Goal: Task Accomplishment & Management: Use online tool/utility

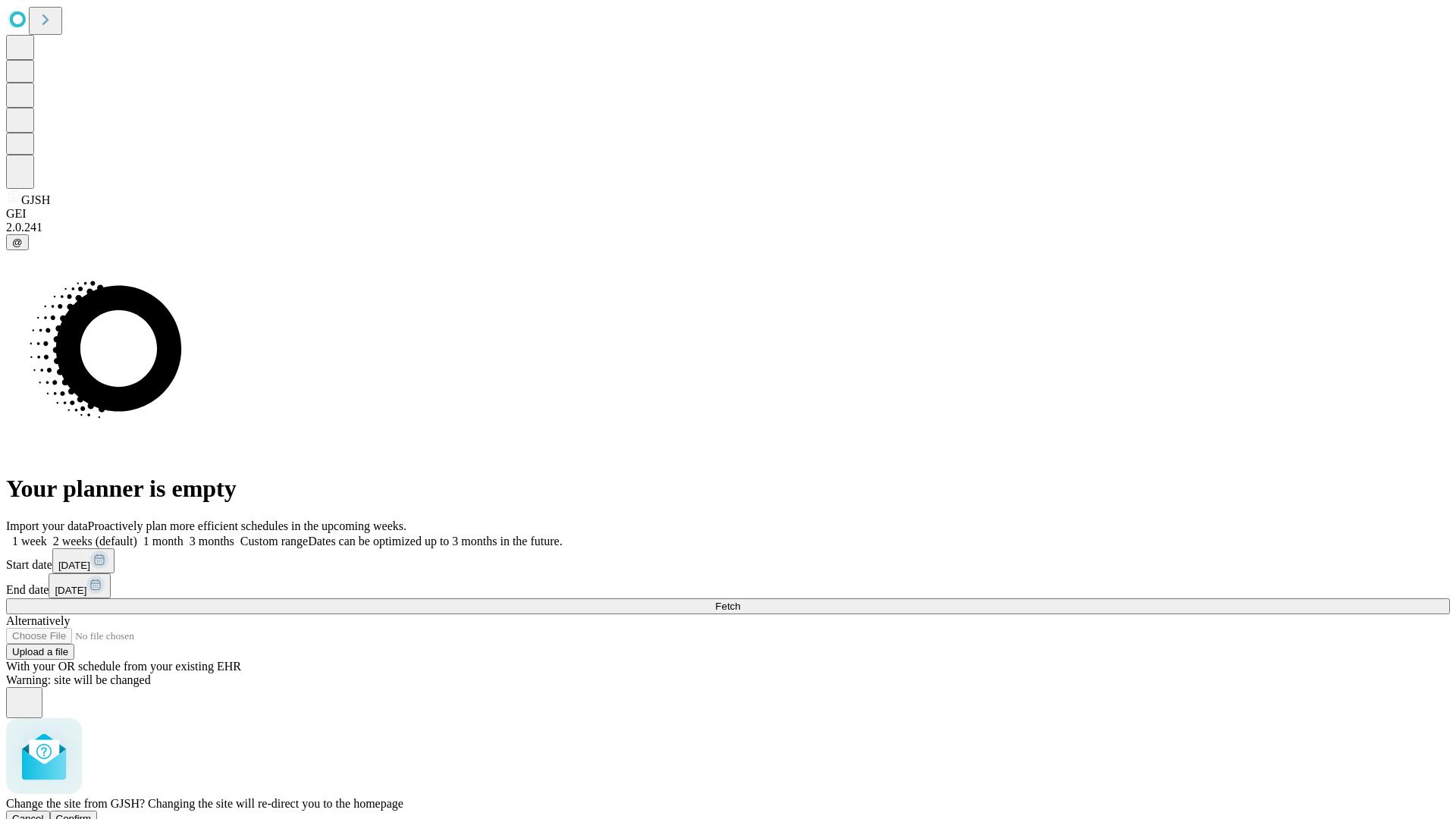
click at [92, 813] on span "Confirm" at bounding box center [74, 818] width 36 height 11
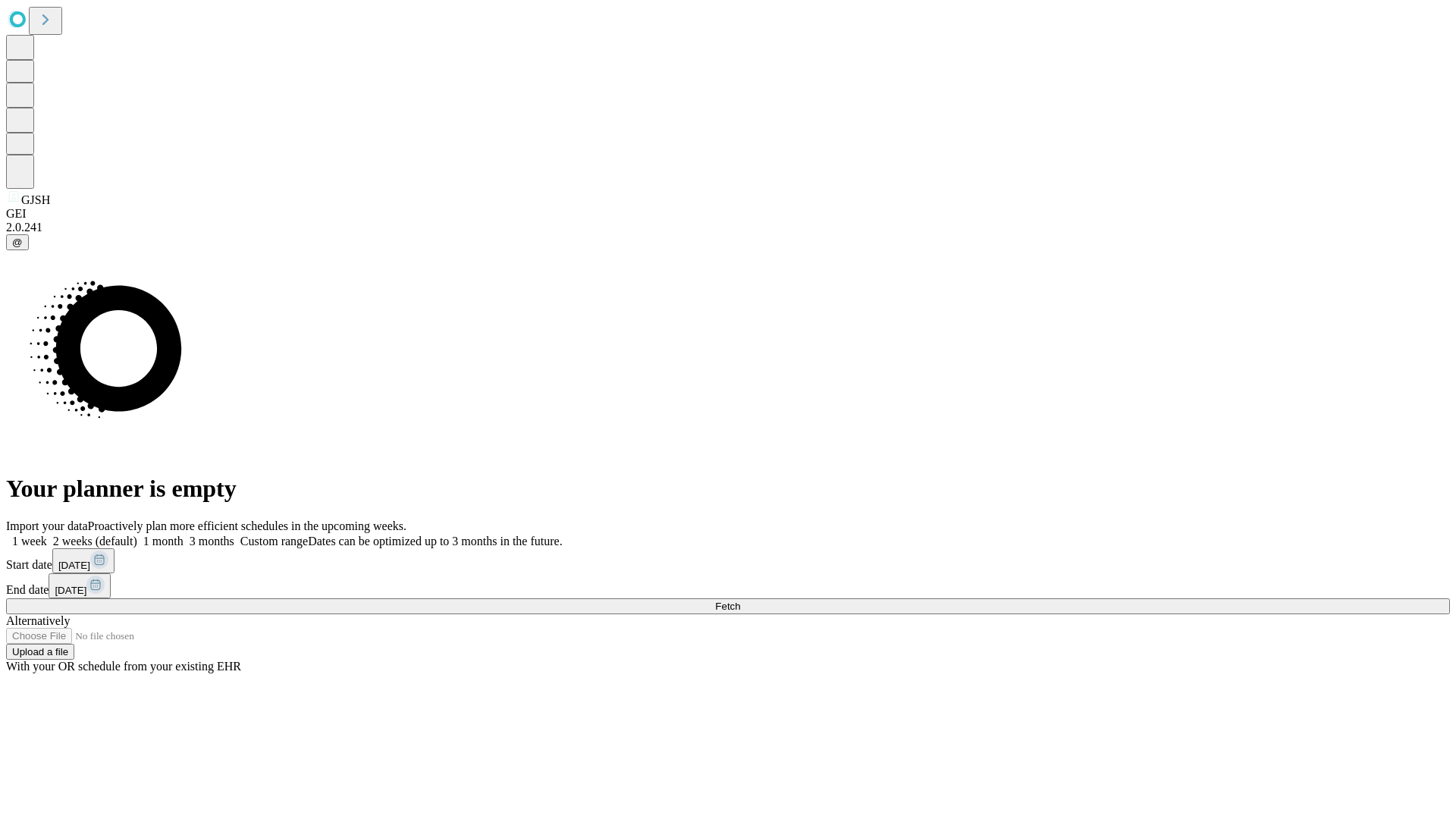
click at [47, 535] on label "1 week" at bounding box center [26, 541] width 41 height 13
click at [740, 601] on span "Fetch" at bounding box center [727, 606] width 25 height 11
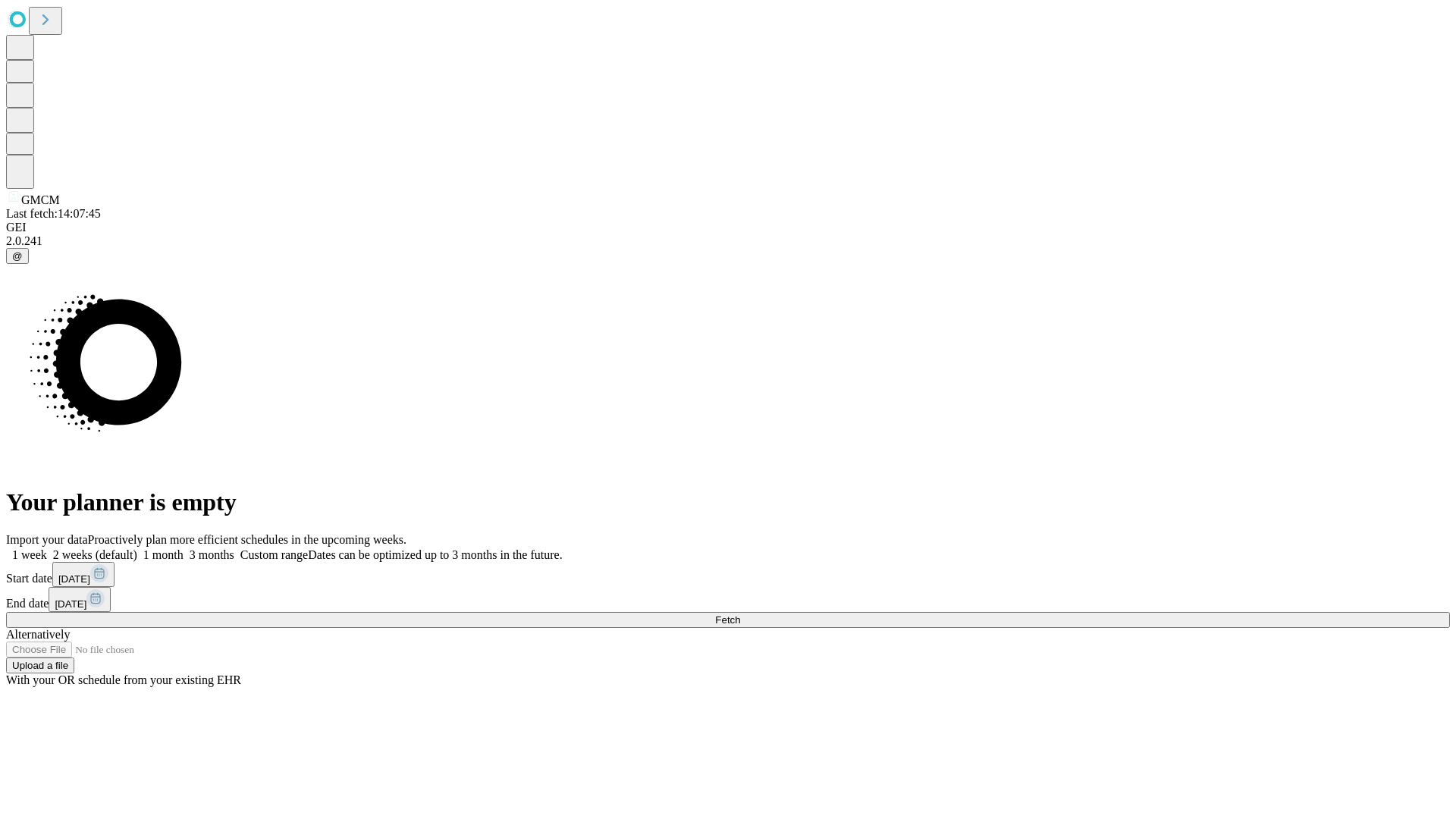
click at [47, 549] on label "1 week" at bounding box center [26, 555] width 41 height 13
click at [740, 614] on span "Fetch" at bounding box center [727, 619] width 25 height 11
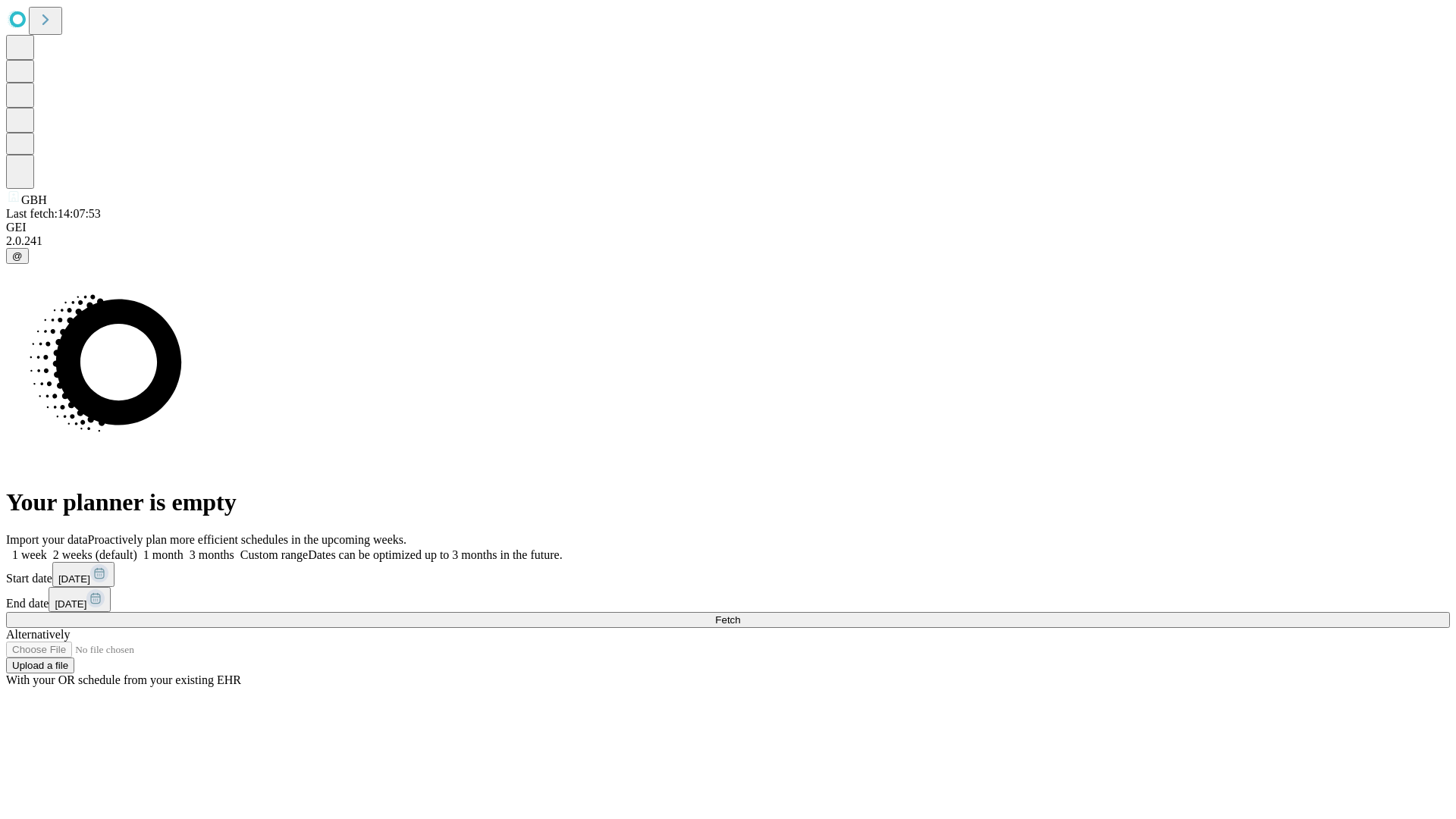
click at [740, 614] on span "Fetch" at bounding box center [727, 619] width 25 height 11
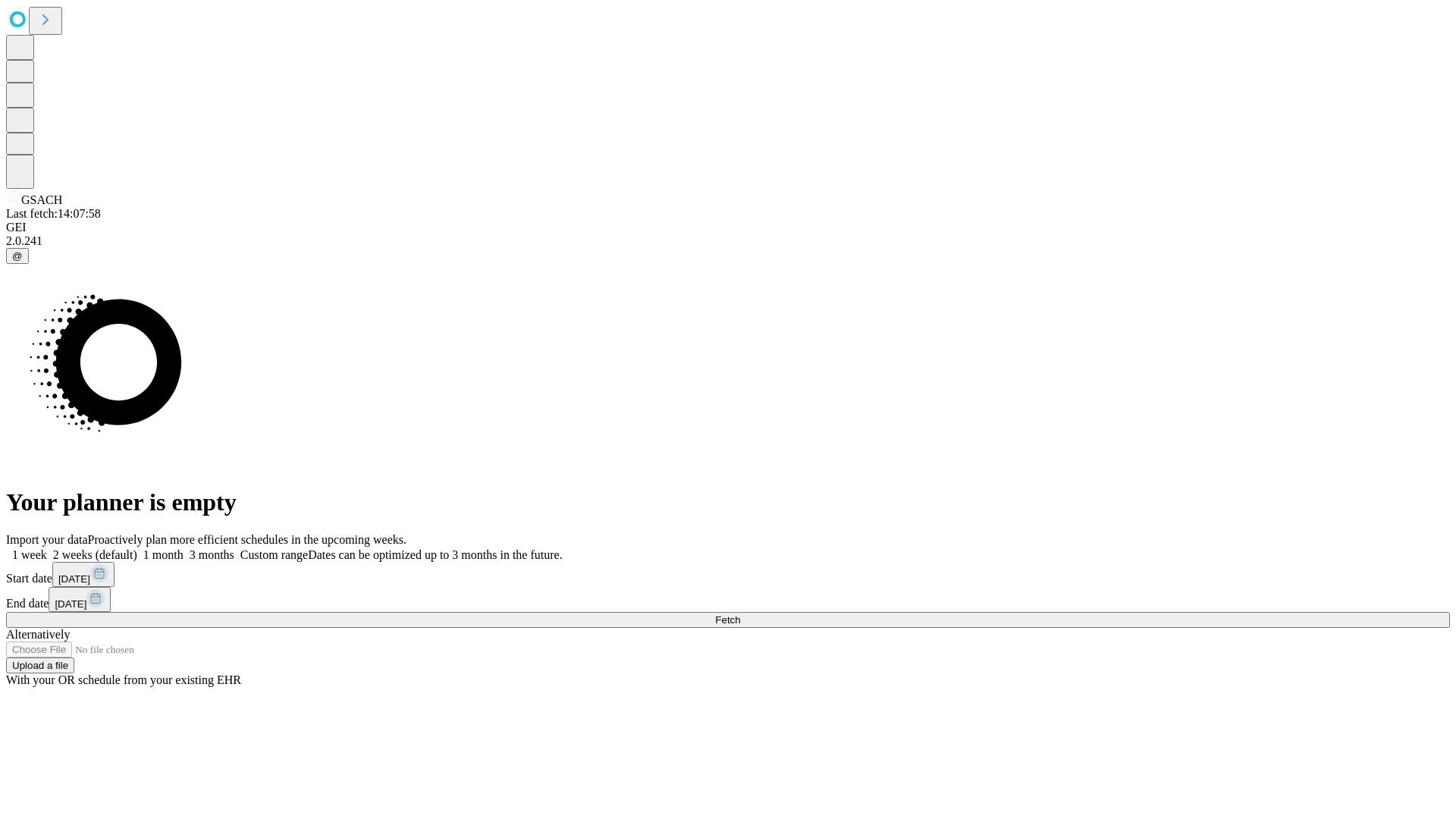
click at [47, 549] on label "1 week" at bounding box center [26, 555] width 41 height 13
click at [740, 614] on span "Fetch" at bounding box center [727, 619] width 25 height 11
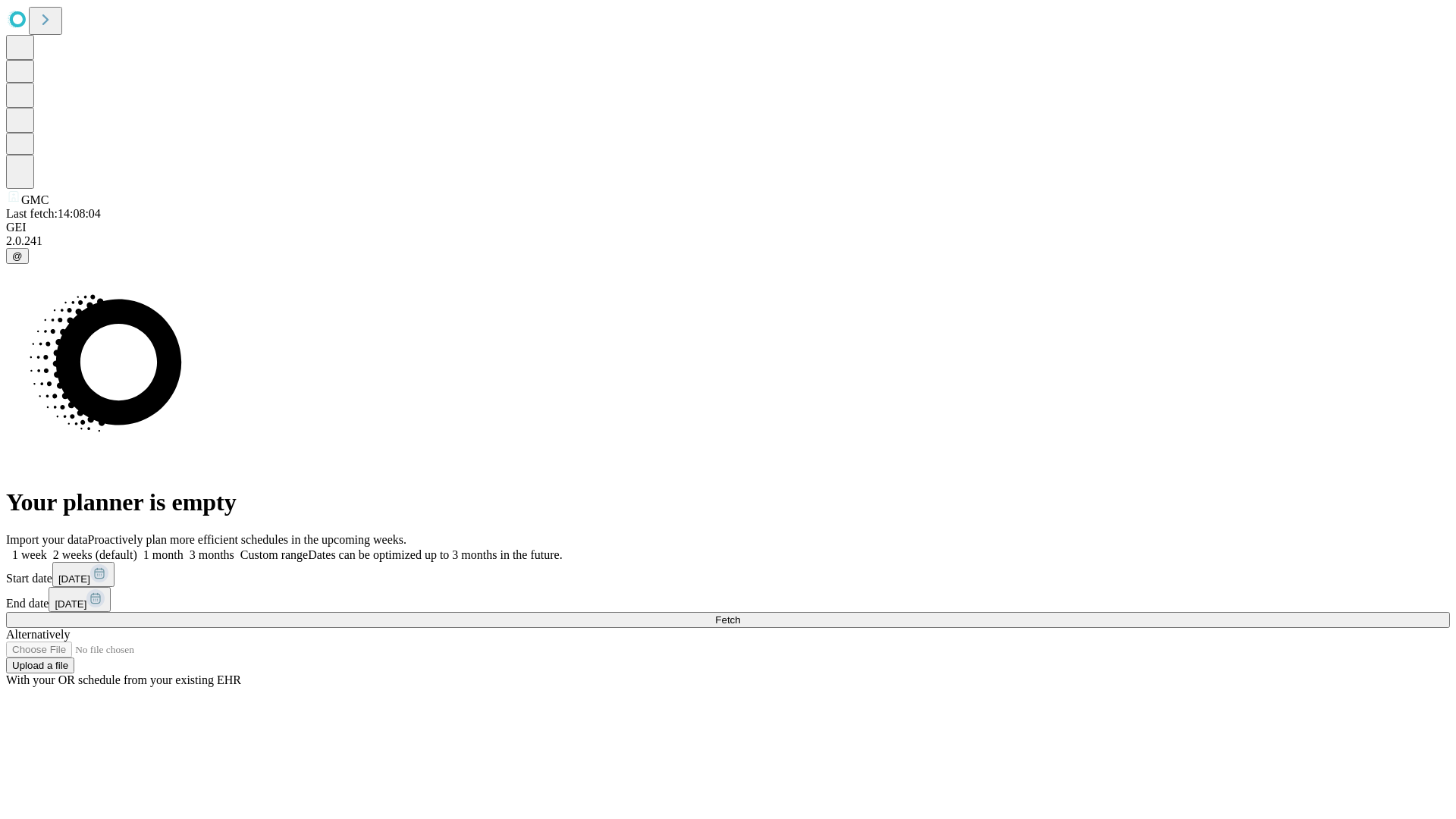
click at [47, 549] on label "1 week" at bounding box center [26, 555] width 41 height 13
click at [740, 614] on span "Fetch" at bounding box center [727, 619] width 25 height 11
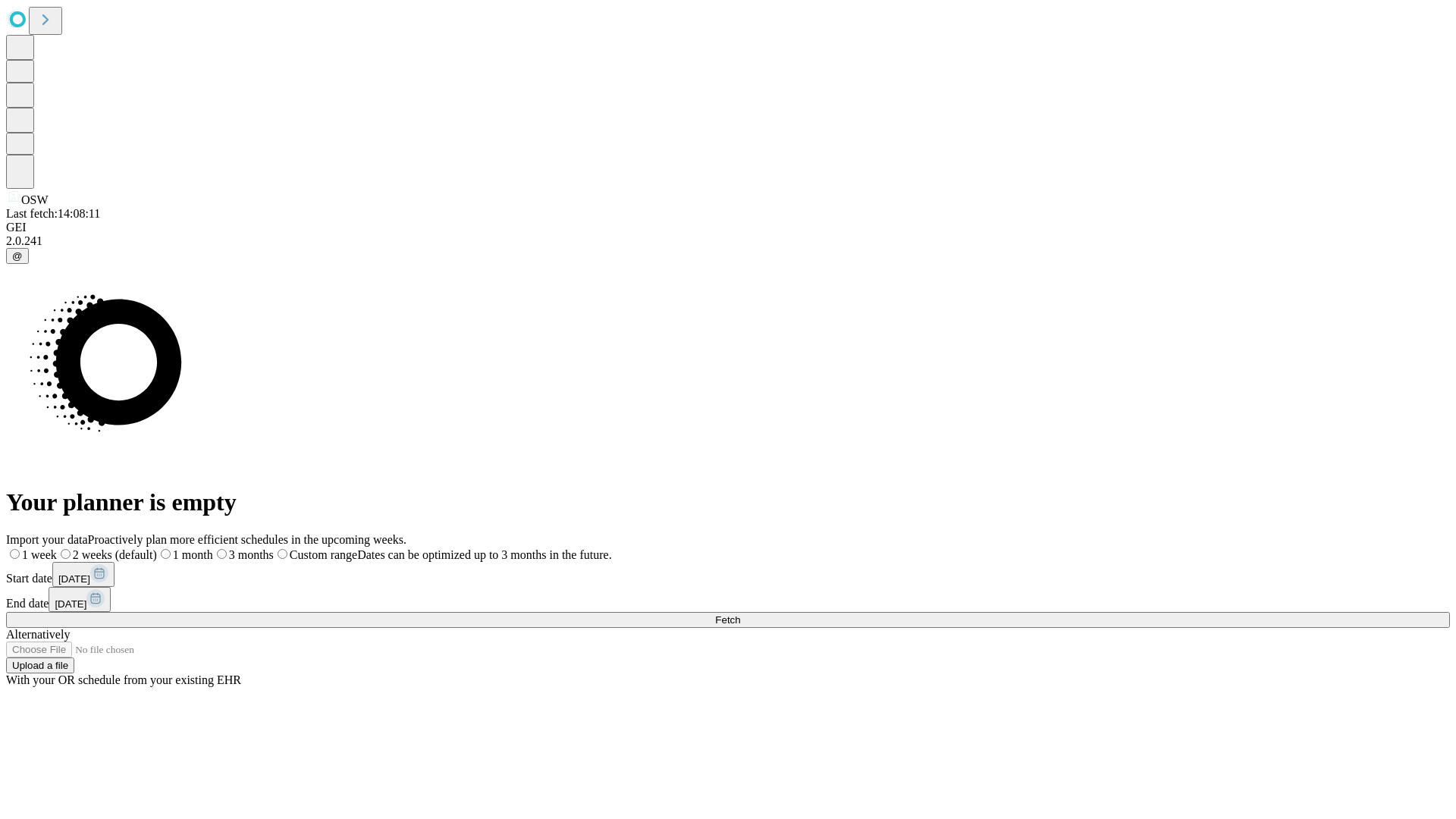
click at [56, 549] on label "1 week" at bounding box center [31, 555] width 50 height 13
click at [740, 614] on span "Fetch" at bounding box center [727, 619] width 25 height 11
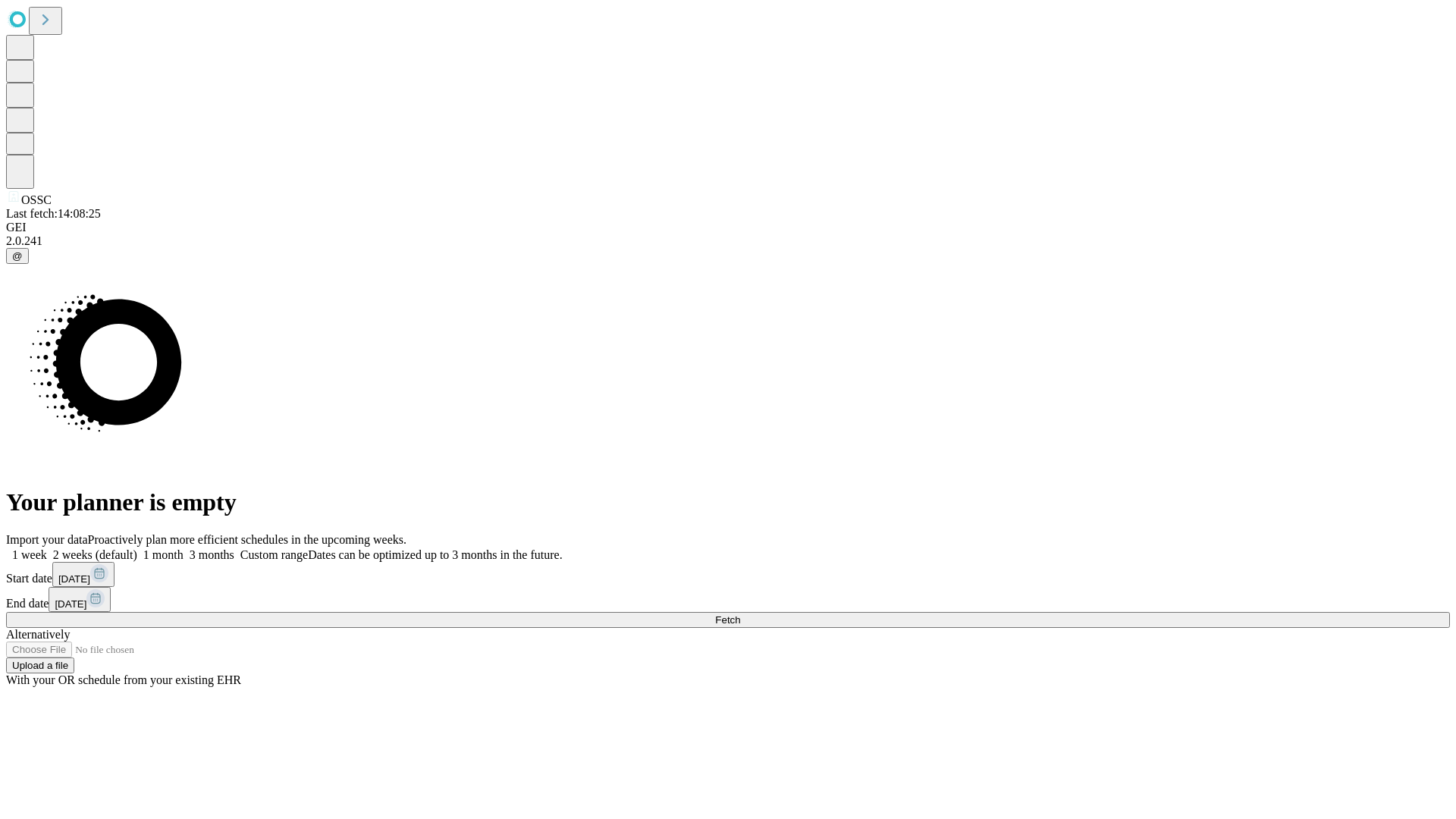
click at [740, 614] on span "Fetch" at bounding box center [727, 619] width 25 height 11
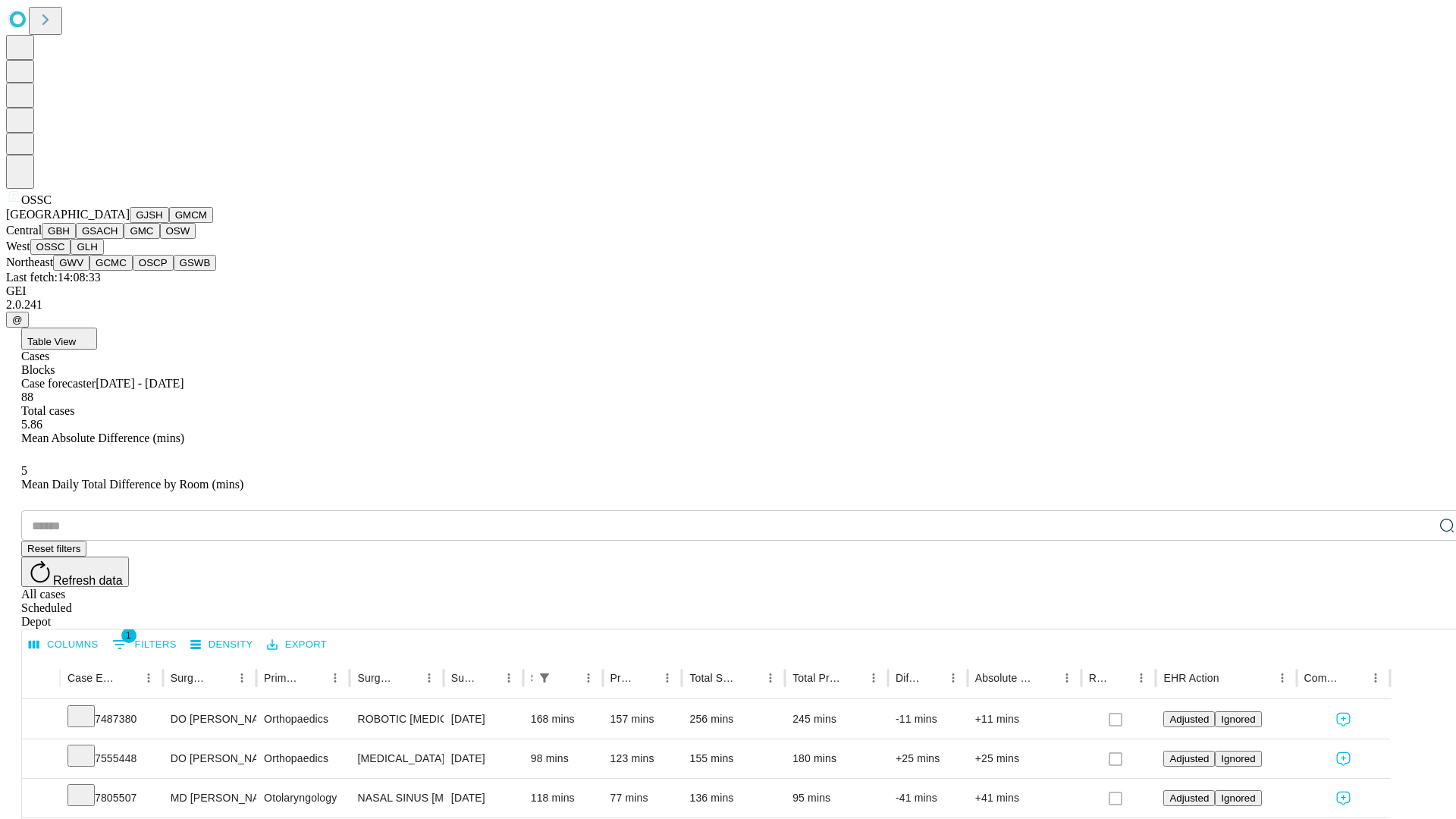
click at [103, 255] on button "GLH" at bounding box center [86, 247] width 33 height 16
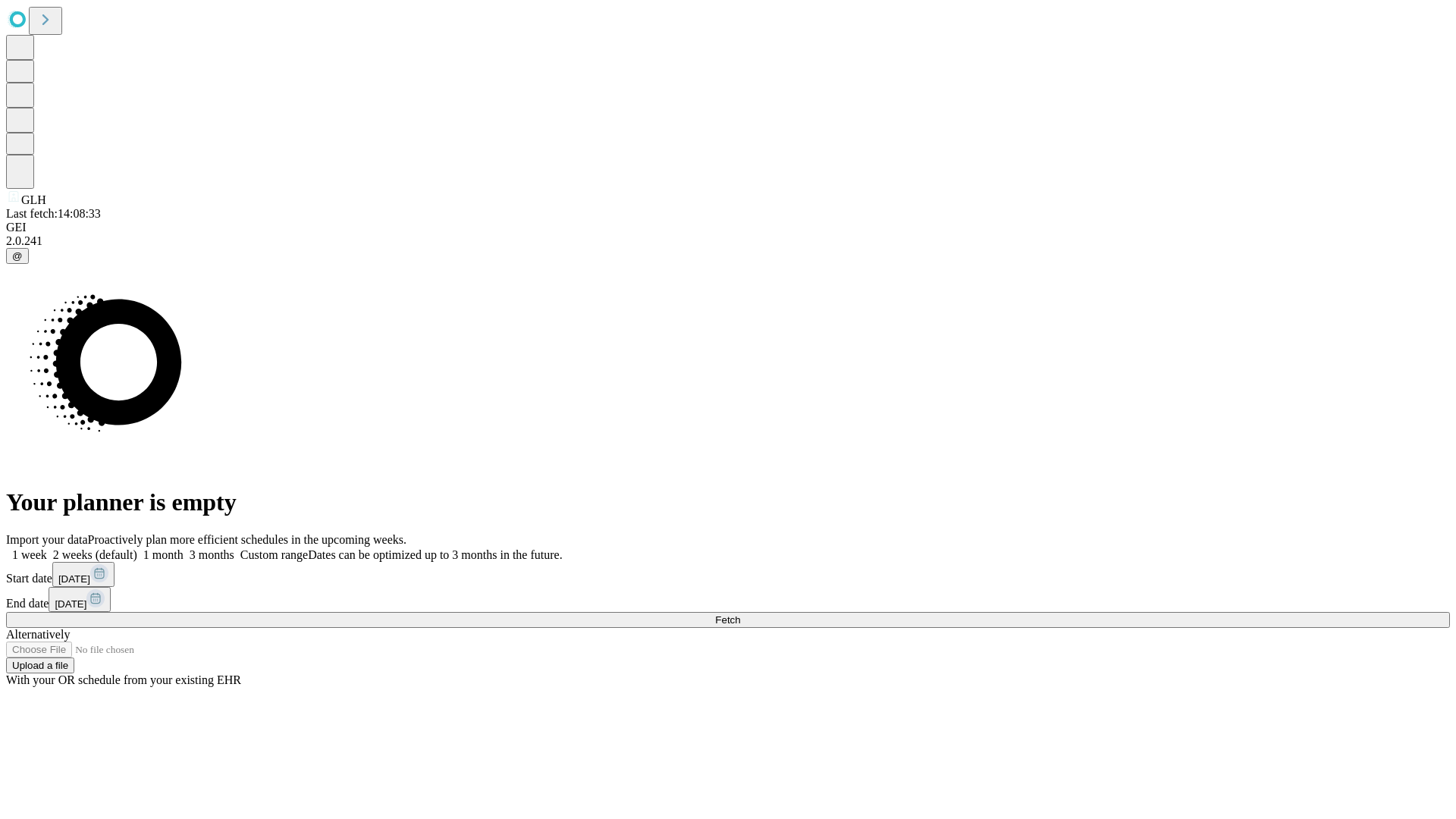
click at [47, 549] on label "1 week" at bounding box center [26, 555] width 41 height 13
click at [740, 614] on span "Fetch" at bounding box center [727, 619] width 25 height 11
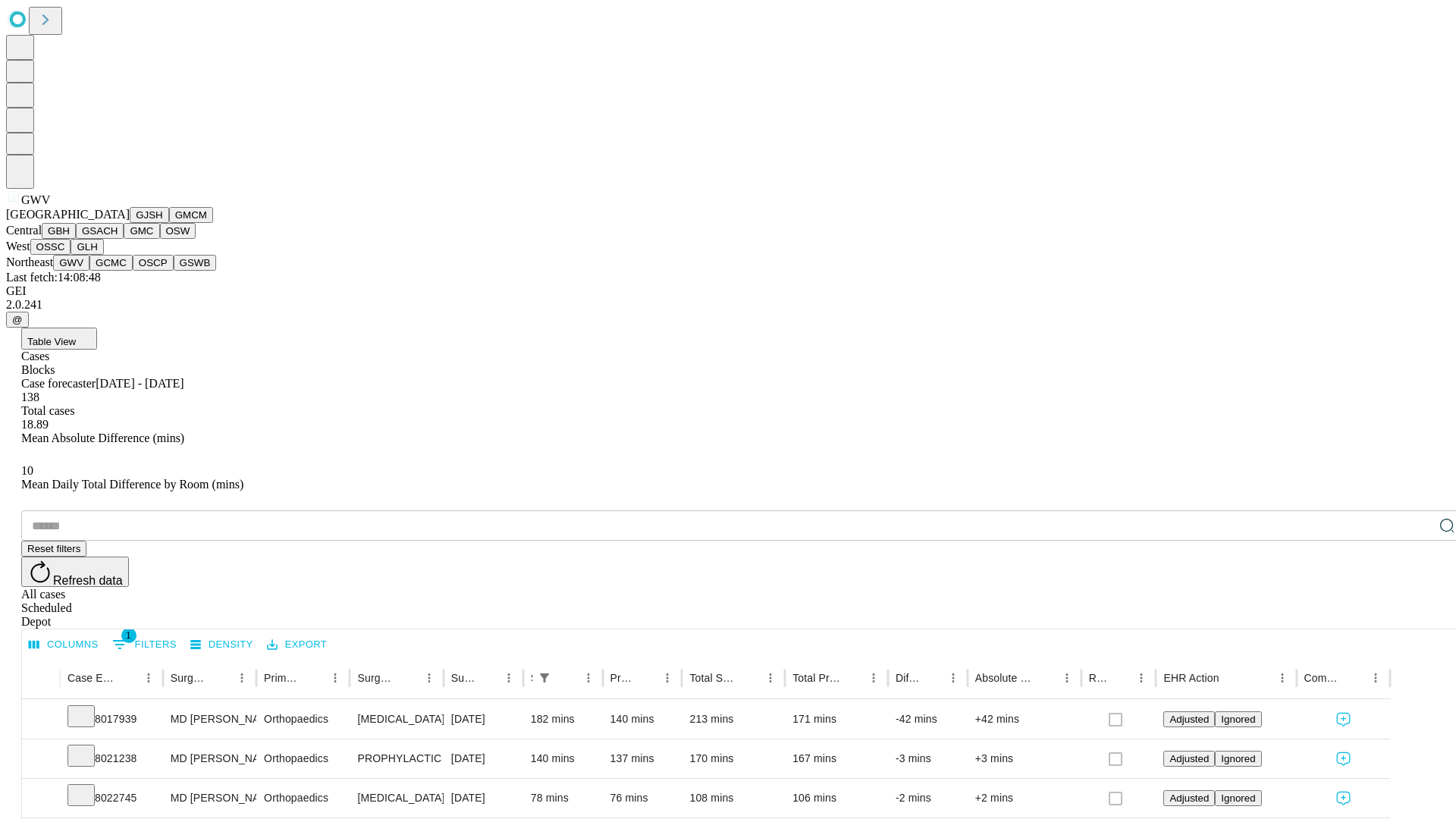
click at [118, 270] on button "GCMC" at bounding box center [111, 262] width 44 height 16
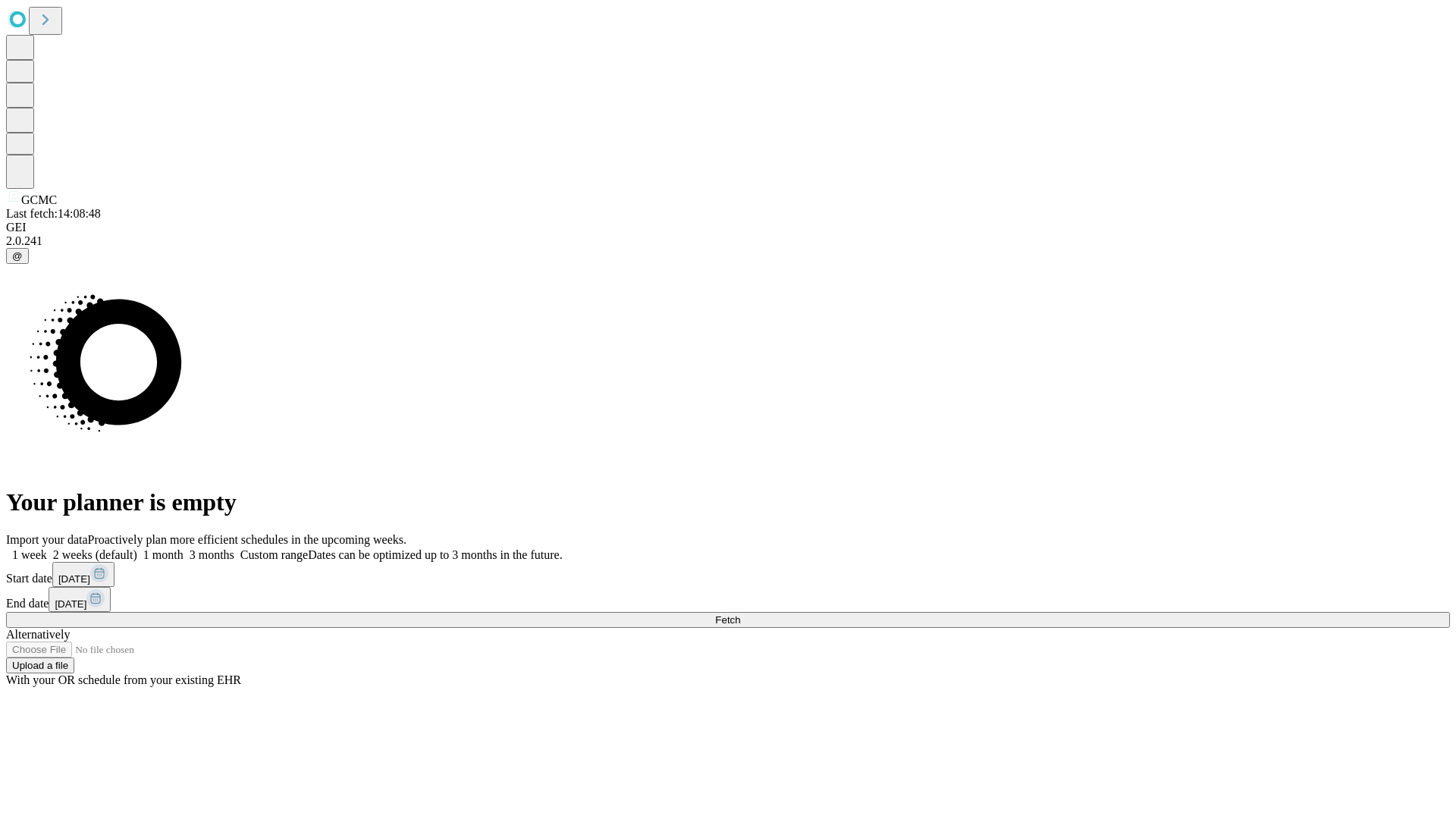
click at [47, 549] on label "1 week" at bounding box center [26, 555] width 41 height 13
click at [740, 614] on span "Fetch" at bounding box center [727, 619] width 25 height 11
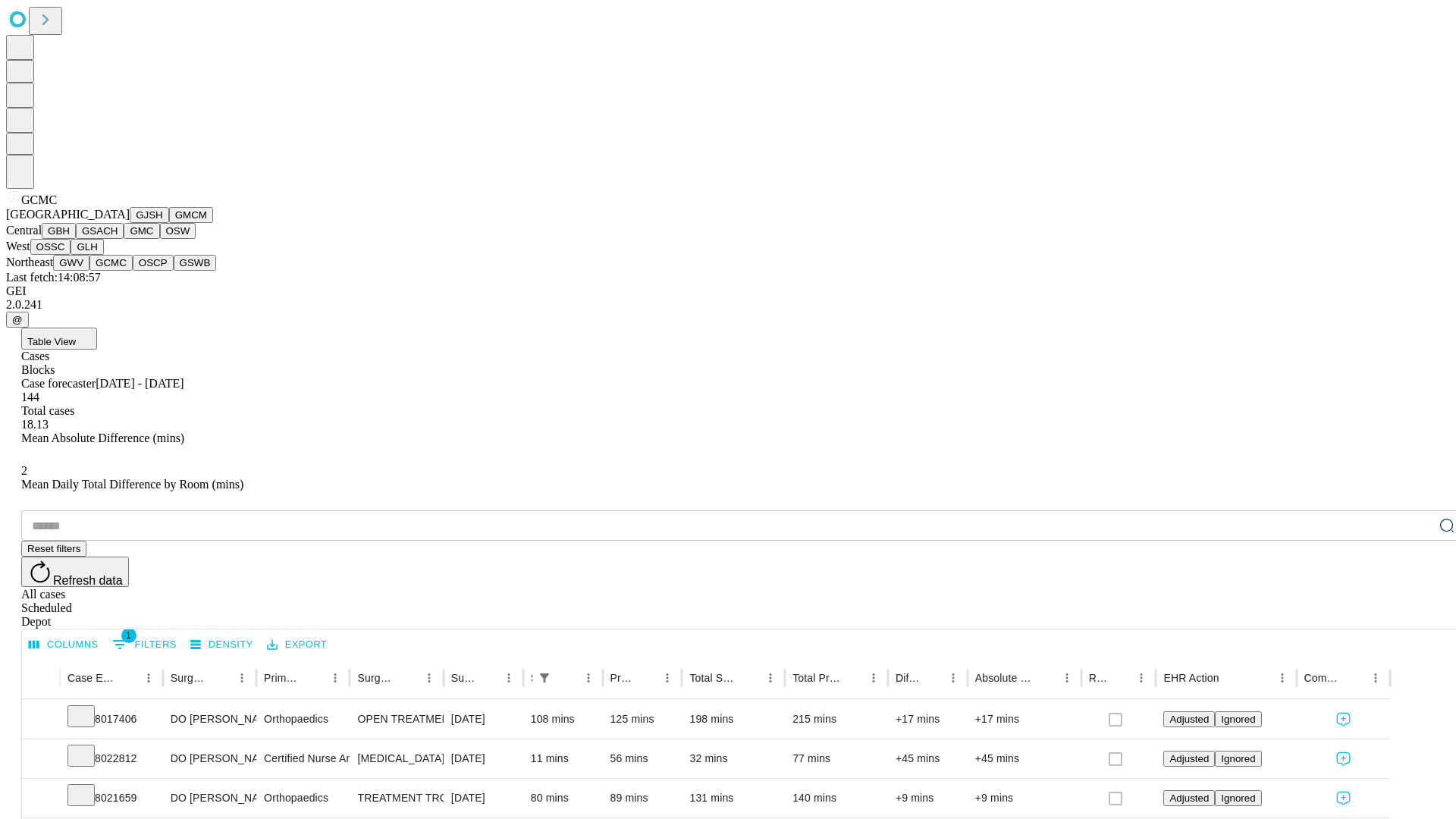
click at [133, 270] on button "OSCP" at bounding box center [152, 262] width 41 height 16
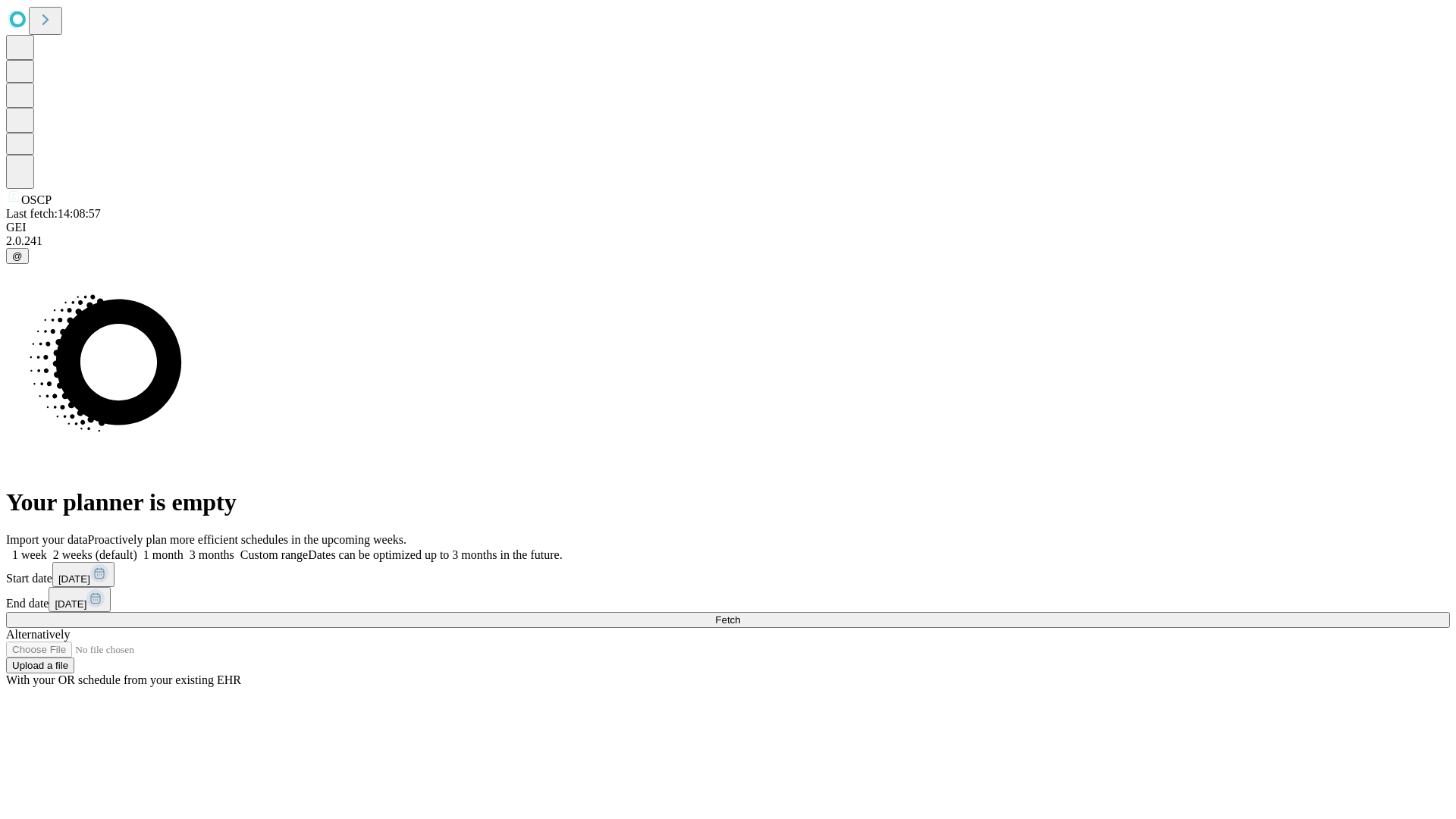
click at [47, 549] on label "1 week" at bounding box center [26, 555] width 41 height 13
click at [740, 614] on span "Fetch" at bounding box center [727, 619] width 25 height 11
click at [47, 549] on label "1 week" at bounding box center [26, 555] width 41 height 13
click at [740, 614] on span "Fetch" at bounding box center [727, 619] width 25 height 11
